Goal: Task Accomplishment & Management: Manage account settings

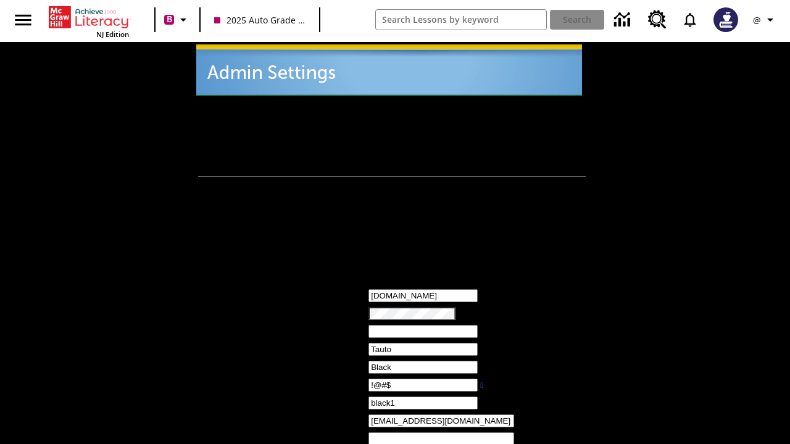
type input "!@#$"
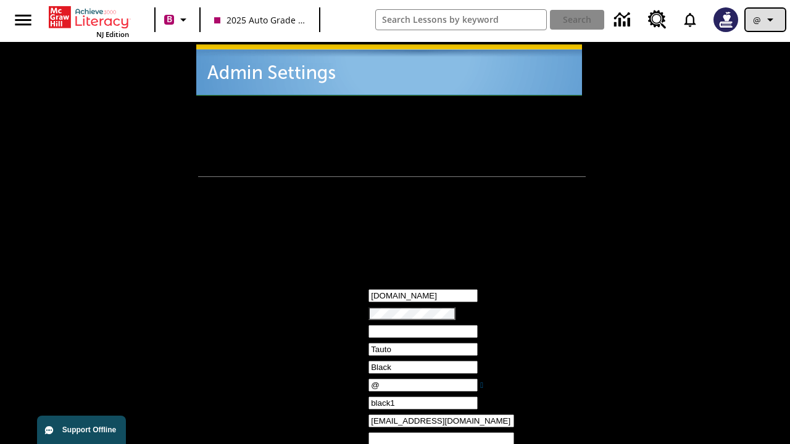
click at [765, 20] on icon "Profile/Settings" at bounding box center [769, 19] width 15 height 15
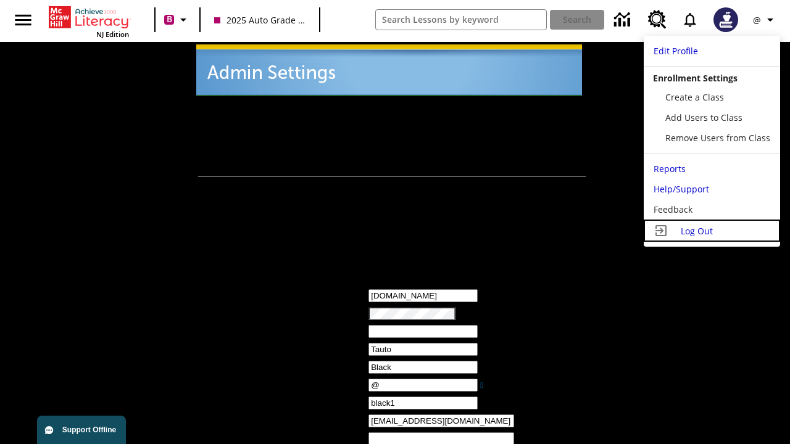
click at [711, 231] on span "Log Out" at bounding box center [696, 231] width 32 height 12
